Goal: Task Accomplishment & Management: Use online tool/utility

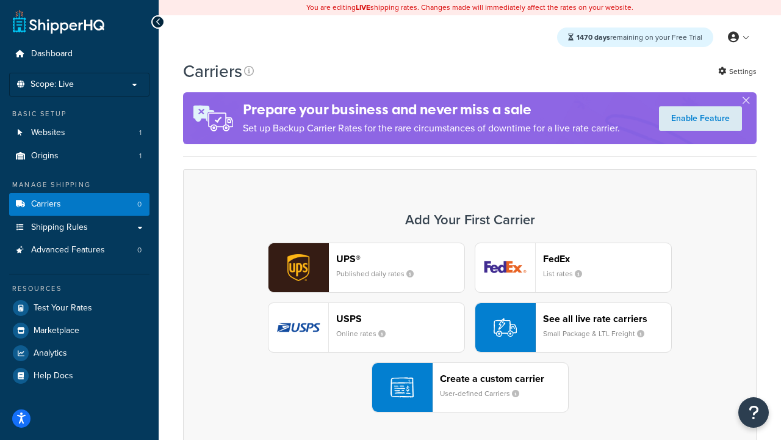
click at [470, 327] on div "UPS® Published daily rates FedEx List rates USPS Online rates See all live rate…" at bounding box center [470, 327] width 548 height 170
click at [607, 258] on header "FedEx" at bounding box center [607, 259] width 128 height 12
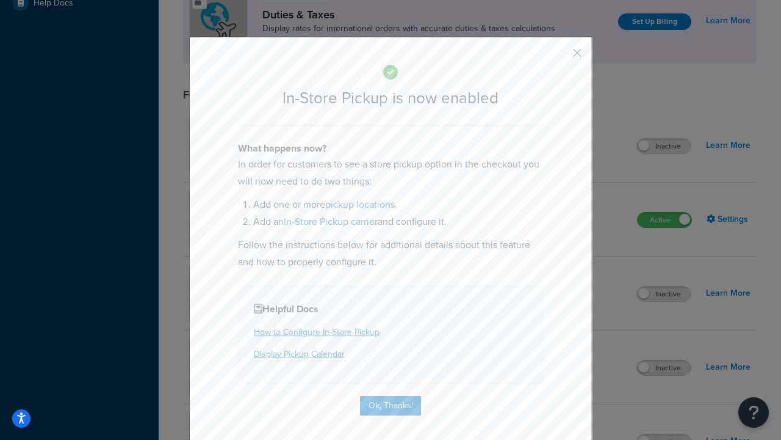
click at [559, 57] on button "button" at bounding box center [559, 57] width 3 height 3
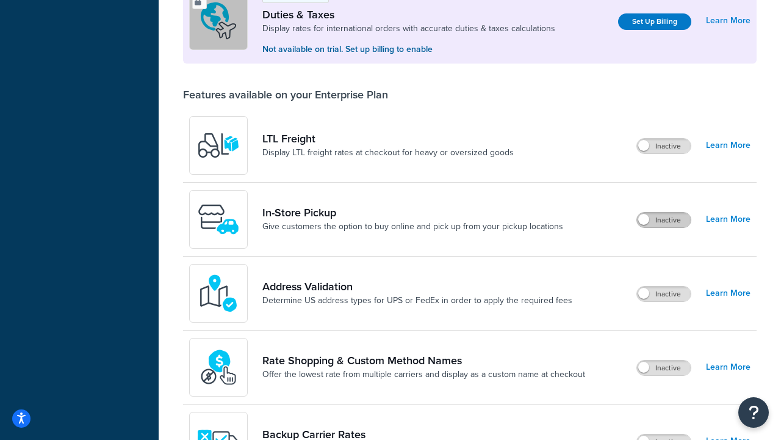
scroll to position [372, 0]
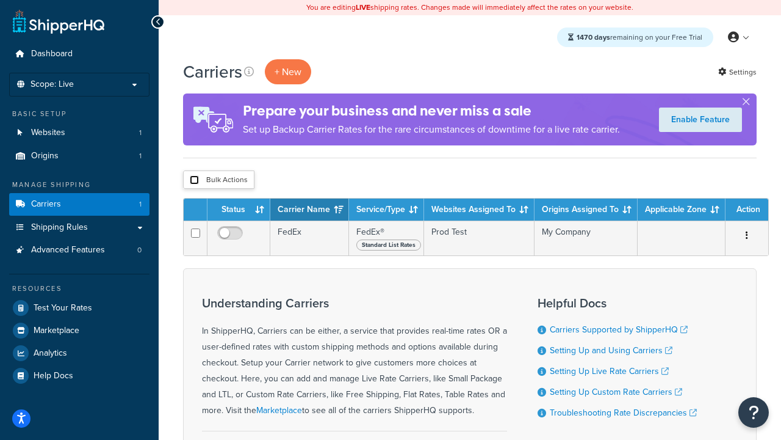
click at [194, 180] on input "checkbox" at bounding box center [194, 179] width 9 height 9
checkbox input "true"
click at [0, 0] on button "Delete" at bounding box center [0, 0] width 0 height 0
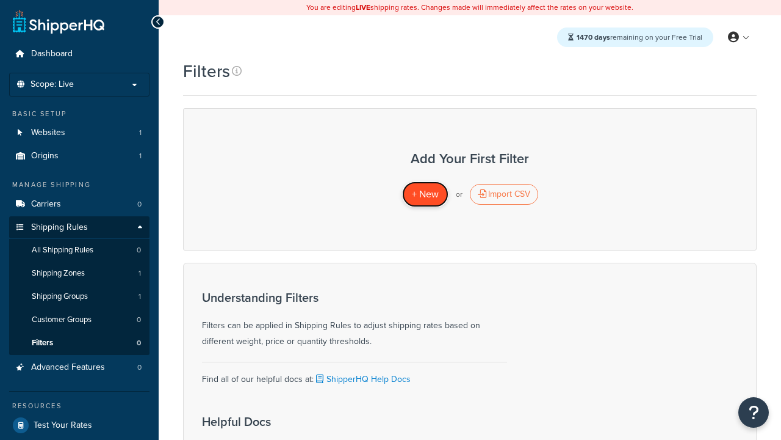
click at [425, 194] on span "+ New" at bounding box center [425, 194] width 27 height 14
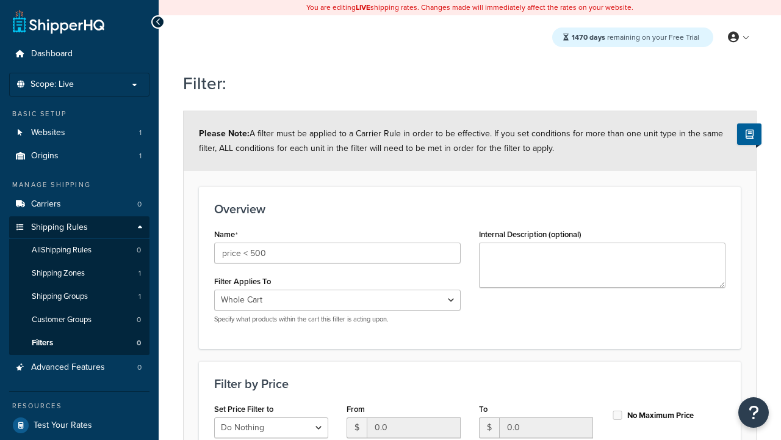
select select "range"
type input "price < 500"
type input "500"
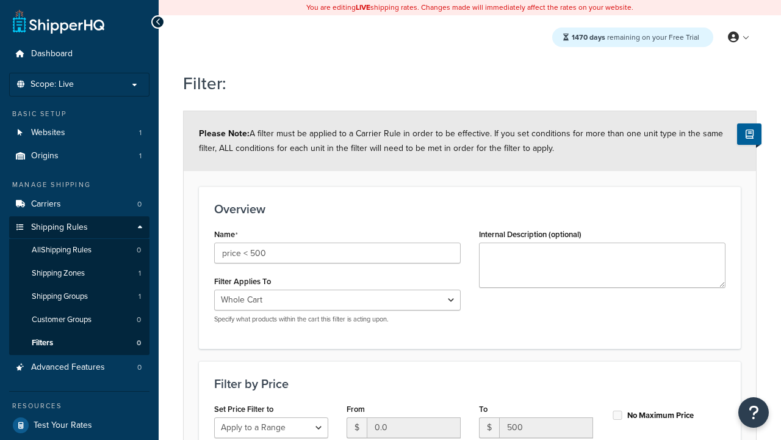
type input "500"
checkbox input "true"
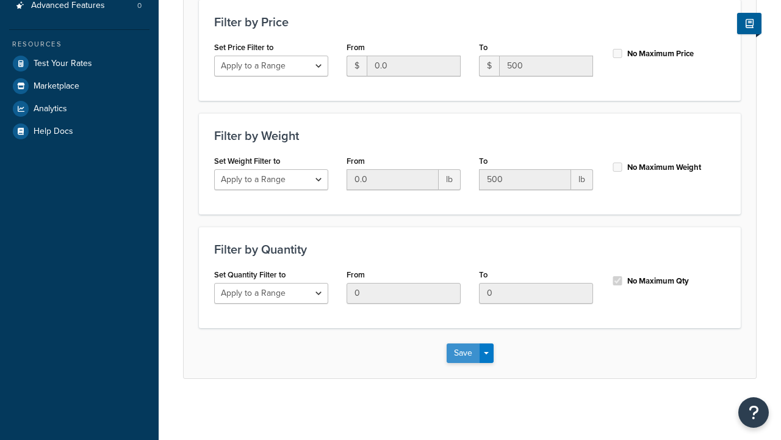
click at [463, 352] on button "Save" at bounding box center [463, 353] width 33 height 20
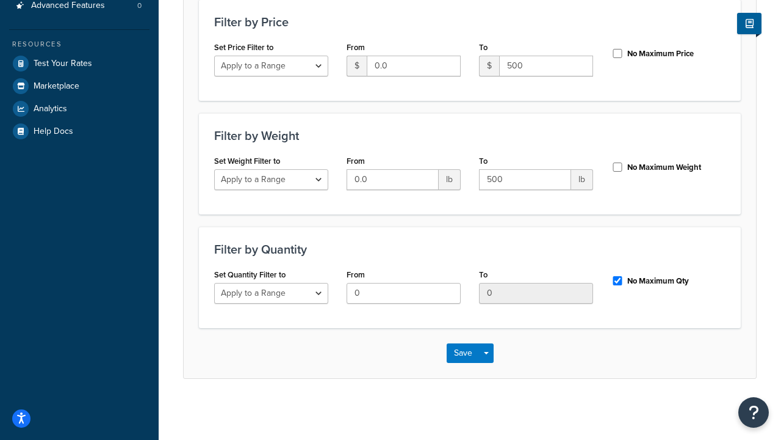
scroll to position [0, 0]
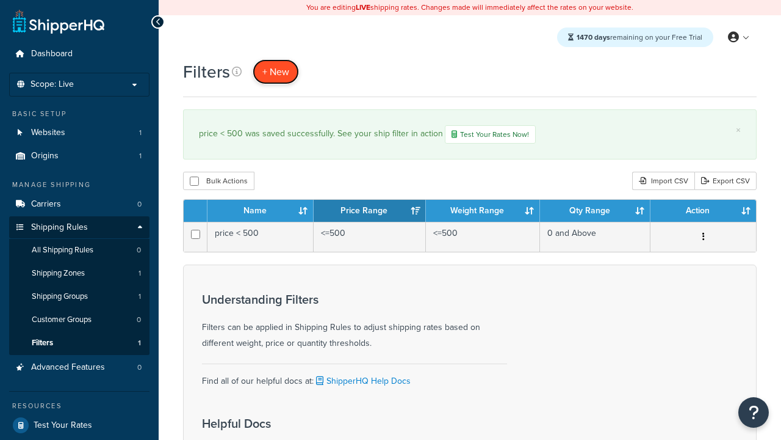
click at [276, 71] on span "+ New" at bounding box center [275, 72] width 27 height 14
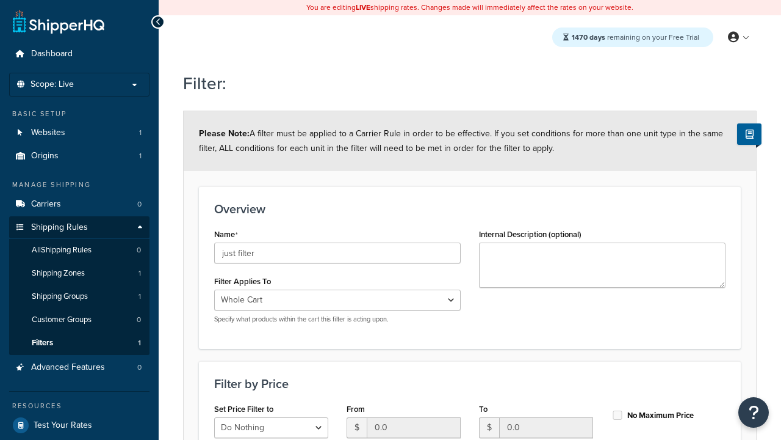
type input "just filter"
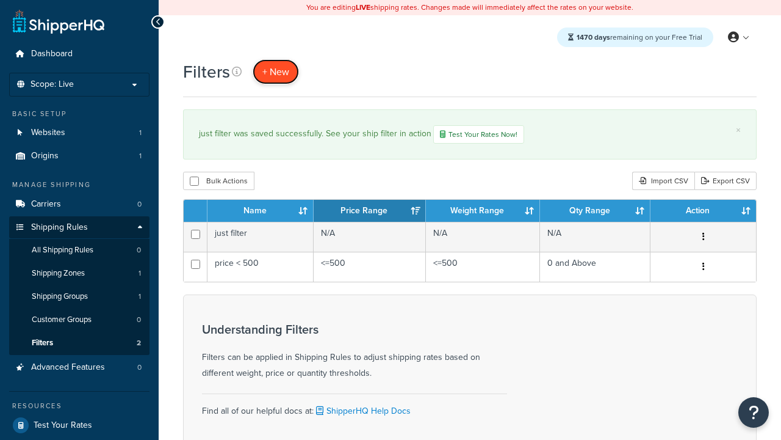
click at [276, 71] on span "+ New" at bounding box center [275, 72] width 27 height 14
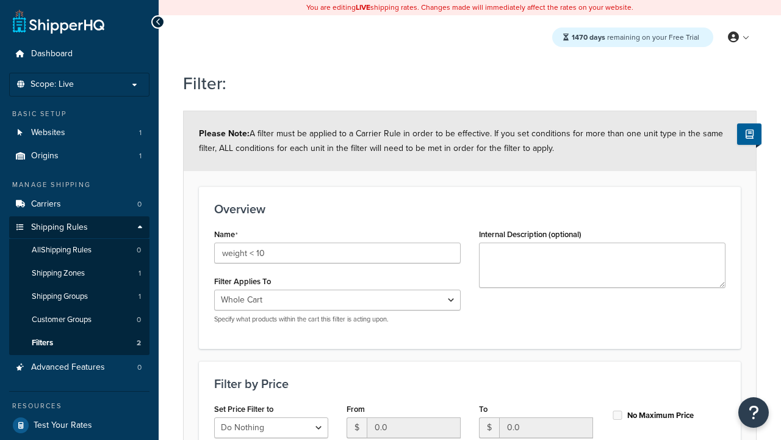
select select "range"
type input "weight < 10"
type input "10"
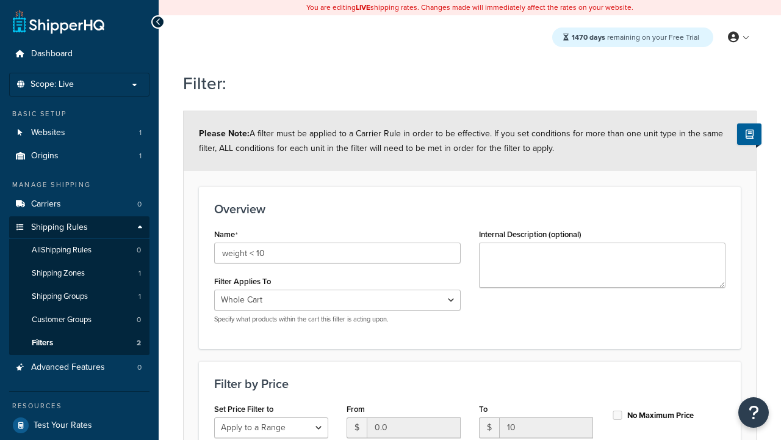
type input "10"
checkbox input "true"
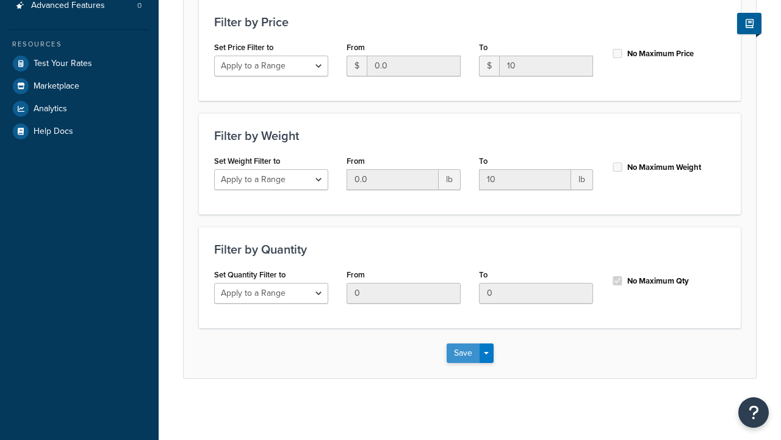
click at [463, 352] on button "Save" at bounding box center [463, 353] width 33 height 20
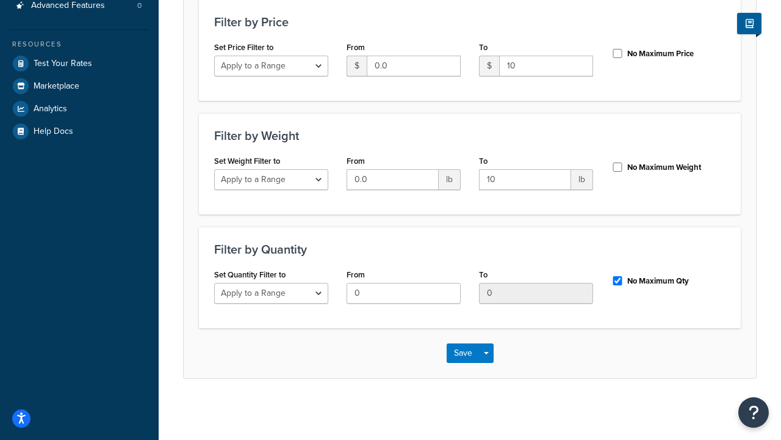
scroll to position [0, 0]
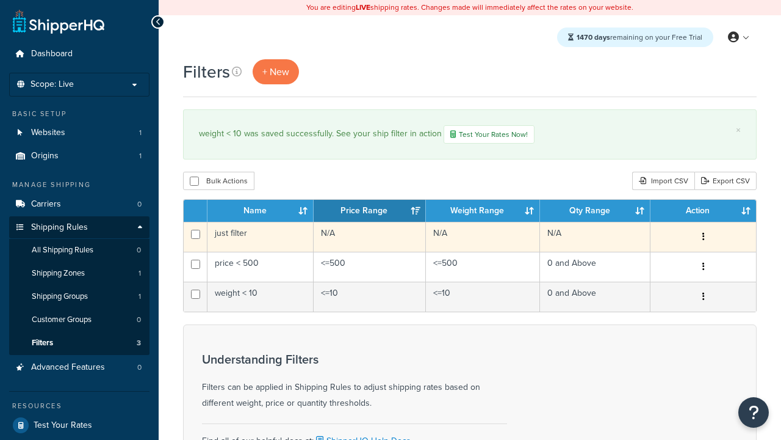
click at [703, 238] on icon "button" at bounding box center [704, 236] width 2 height 9
click at [0, 0] on link "Edit" at bounding box center [0, 0] width 0 height 0
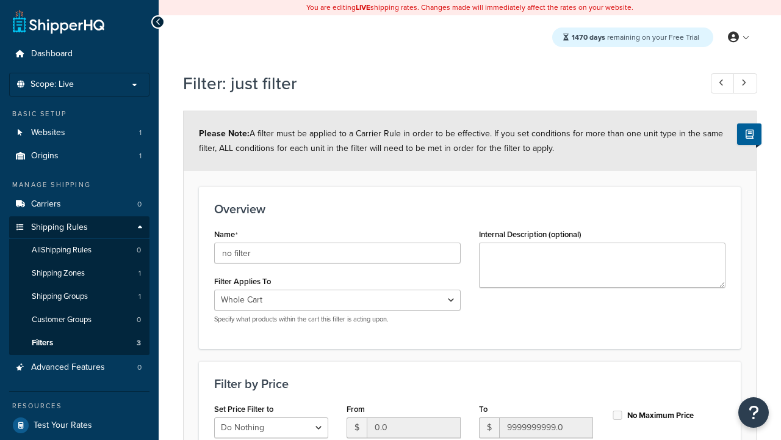
scroll to position [361, 0]
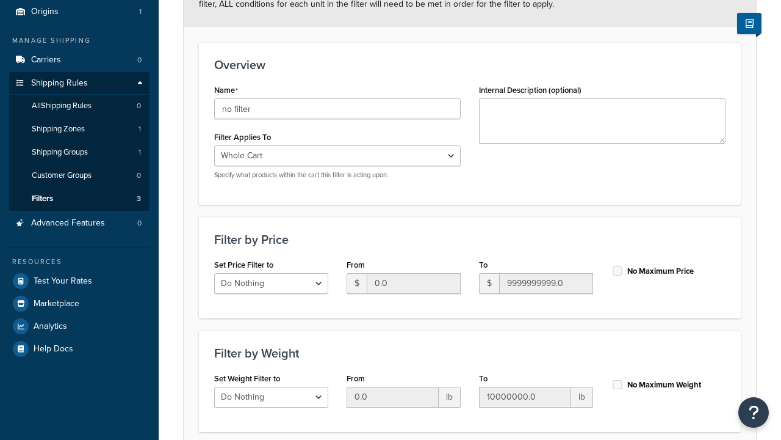
type input "no filter"
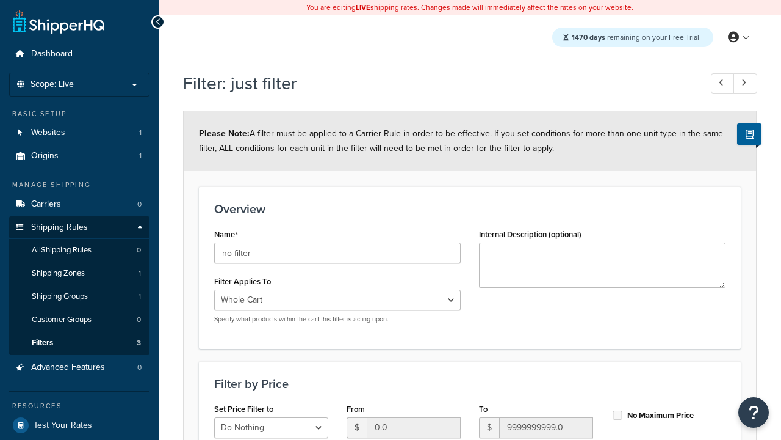
scroll to position [0, 0]
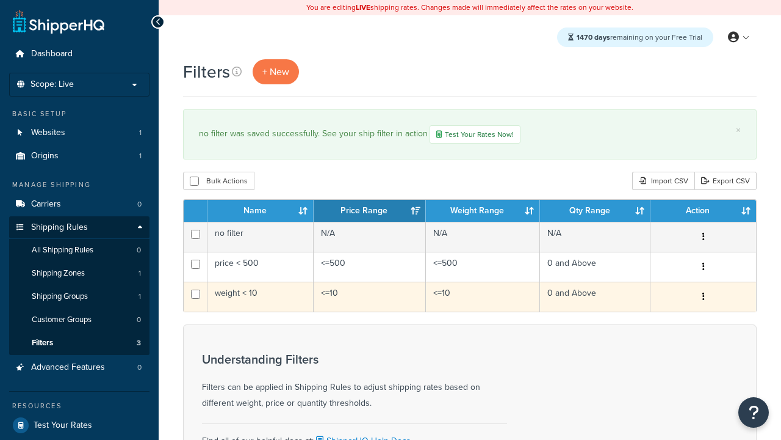
click at [703, 298] on icon "button" at bounding box center [704, 296] width 2 height 9
click at [0, 0] on link "Duplicate" at bounding box center [0, 0] width 0 height 0
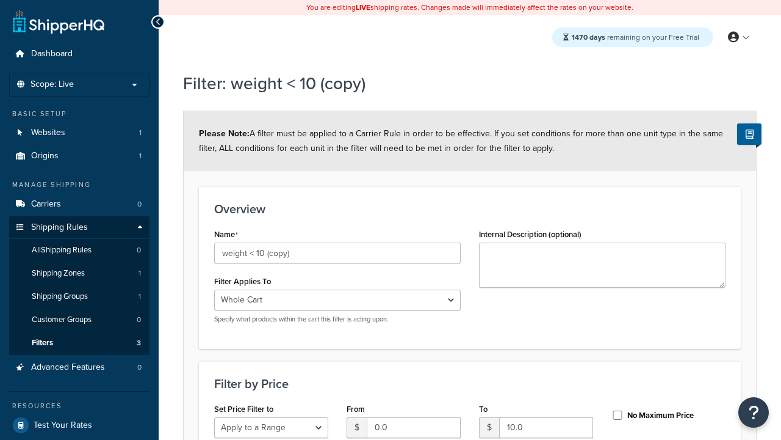
select select "range"
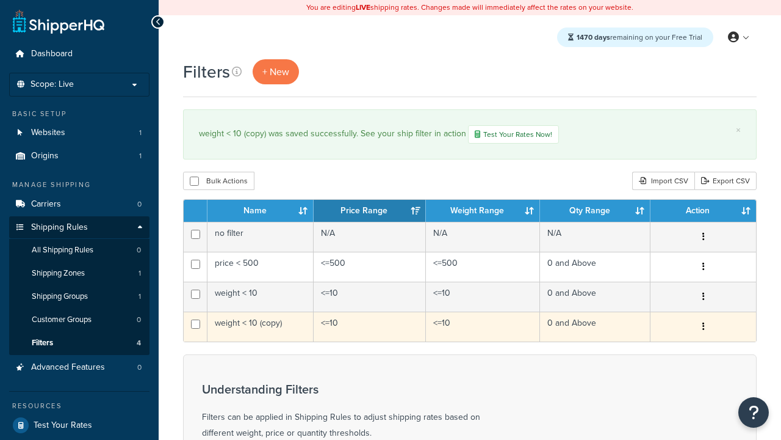
click at [703, 328] on icon "button" at bounding box center [704, 326] width 2 height 9
click at [0, 0] on link "Delete" at bounding box center [0, 0] width 0 height 0
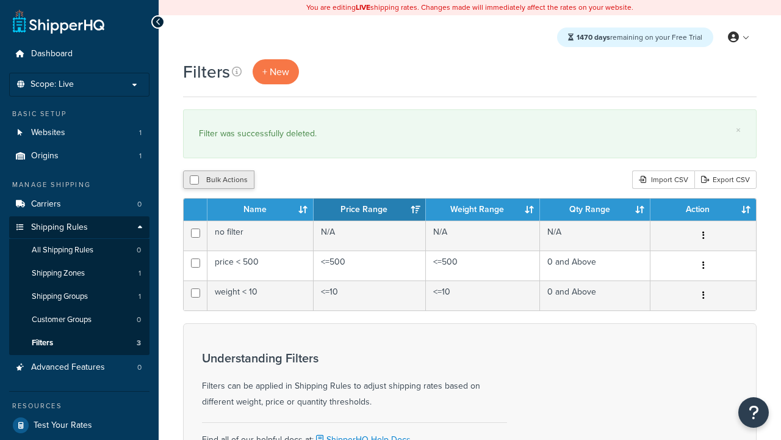
click at [219, 180] on button "Bulk Actions" at bounding box center [218, 179] width 71 height 18
checkbox input "true"
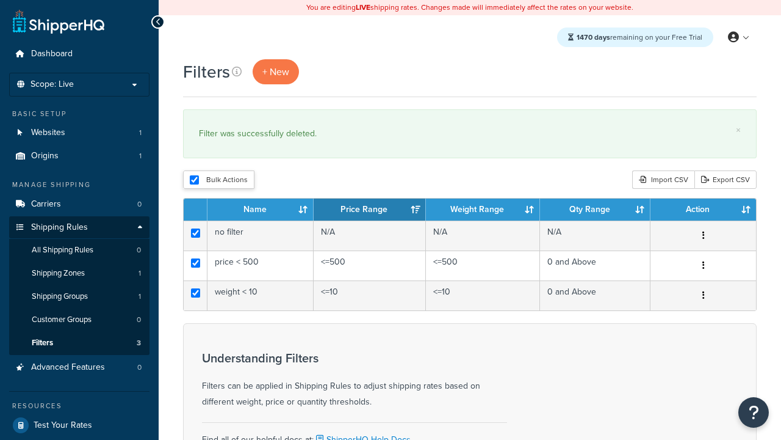
click at [0, 0] on button "Duplicate" at bounding box center [0, 0] width 0 height 0
